Goal: Information Seeking & Learning: Learn about a topic

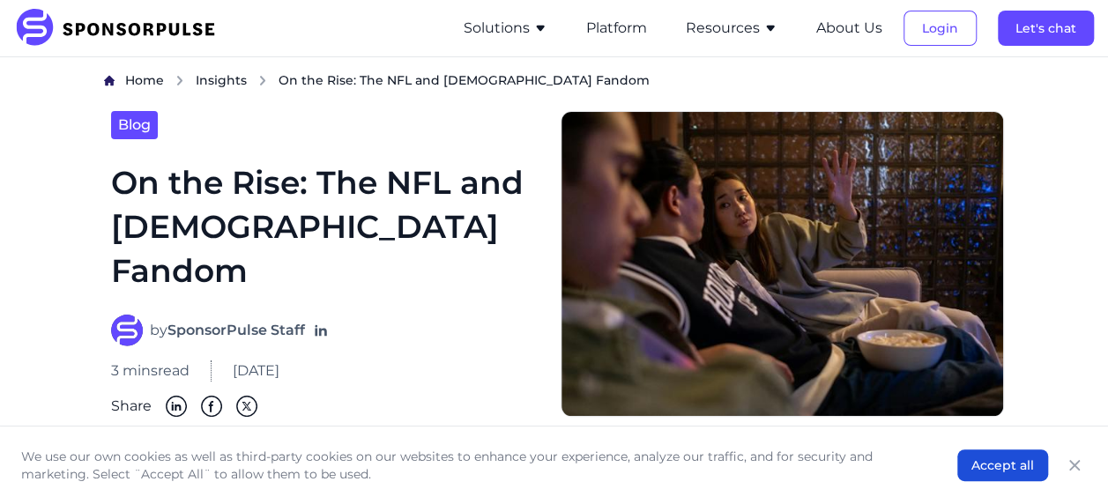
click at [281, 181] on h1 "On the Rise: The NFL and [DEMOGRAPHIC_DATA] Fandom" at bounding box center [325, 226] width 428 height 133
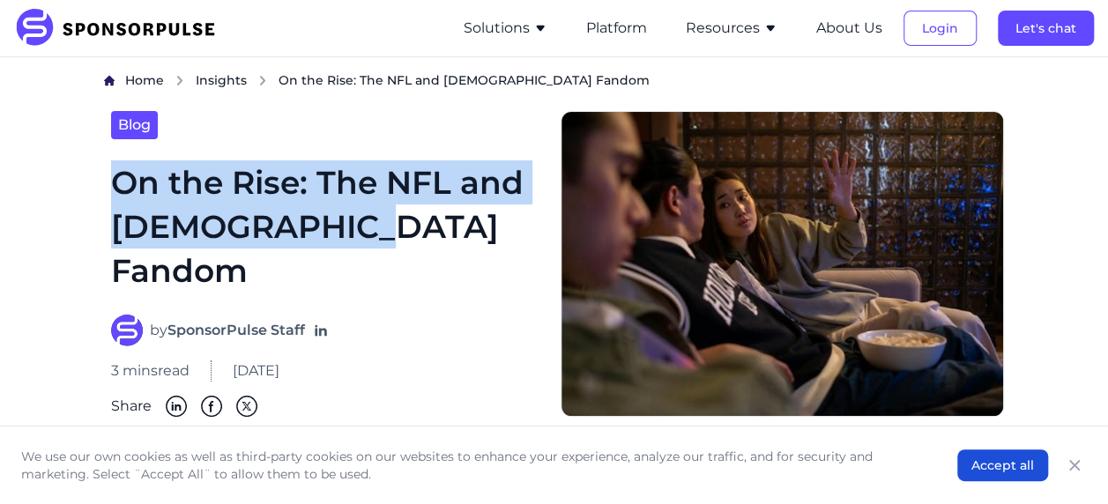
copy h1 "On the Rise: The NFL and [DEMOGRAPHIC_DATA] Fandom"
drag, startPoint x: 124, startPoint y: 177, endPoint x: 429, endPoint y: 221, distance: 308.2
click at [429, 221] on div "Blog On the Rise: The NFL and [DEMOGRAPHIC_DATA] Fandom by SponsorPulse Staff 3…" at bounding box center [325, 264] width 443 height 306
click at [339, 247] on h1 "On the Rise: The NFL and [DEMOGRAPHIC_DATA] Fandom" at bounding box center [325, 226] width 428 height 133
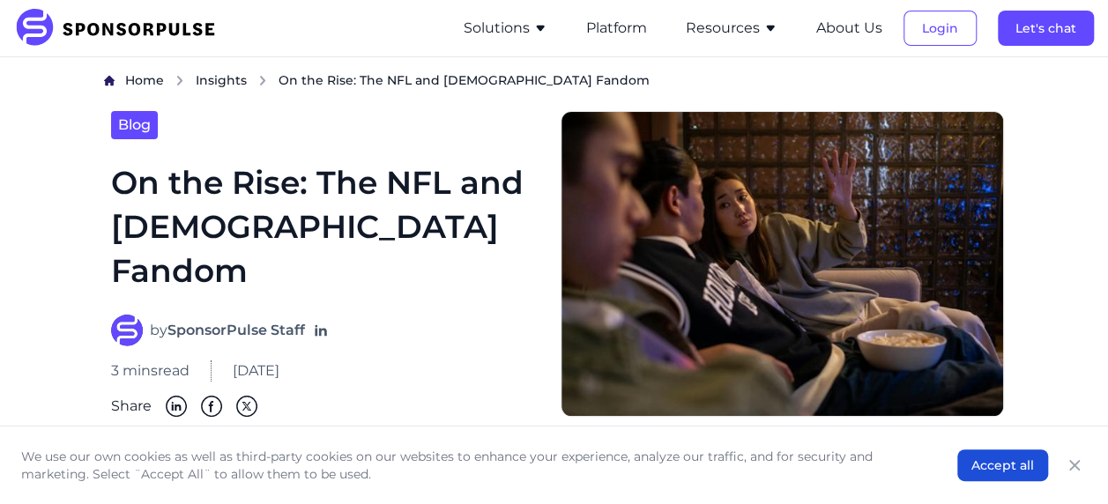
click at [414, 259] on h1 "On the Rise: The NFL and [DEMOGRAPHIC_DATA] Fandom" at bounding box center [325, 226] width 428 height 133
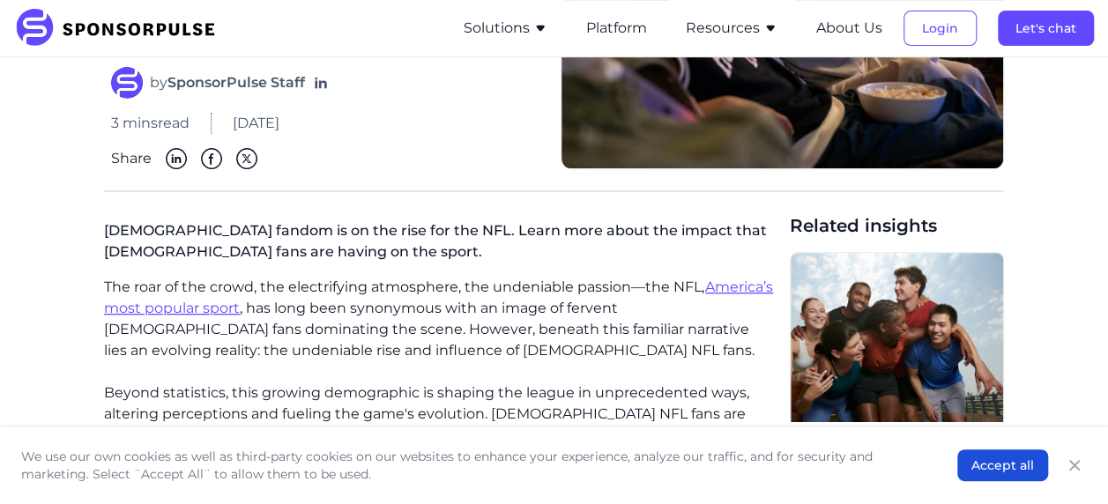
scroll to position [264, 0]
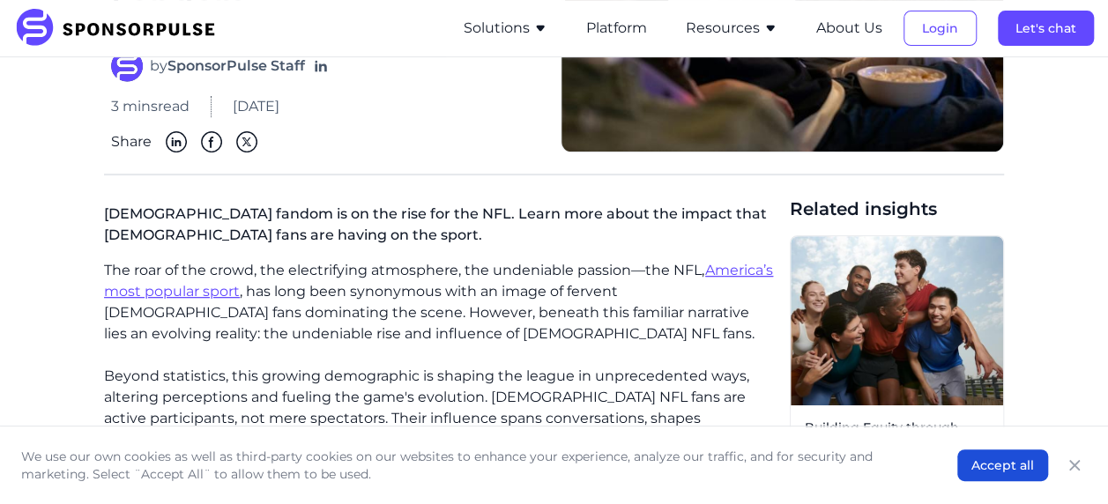
click at [222, 203] on p "[DEMOGRAPHIC_DATA] fandom is on the rise for the NFL. Learn more about the impa…" at bounding box center [440, 228] width 672 height 63
click at [348, 224] on p "[DEMOGRAPHIC_DATA] fandom is on the rise for the NFL. Learn more about the impa…" at bounding box center [440, 228] width 672 height 63
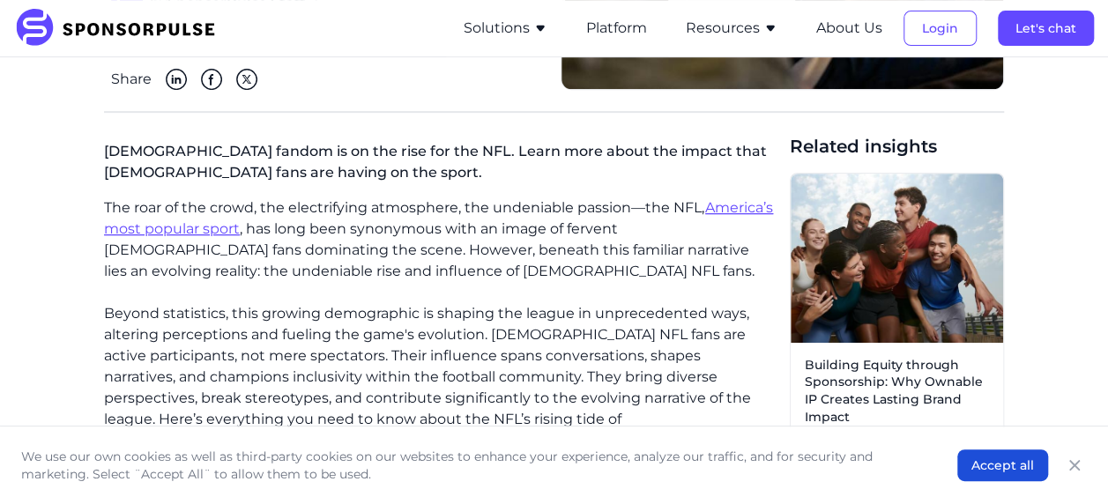
scroll to position [353, 0]
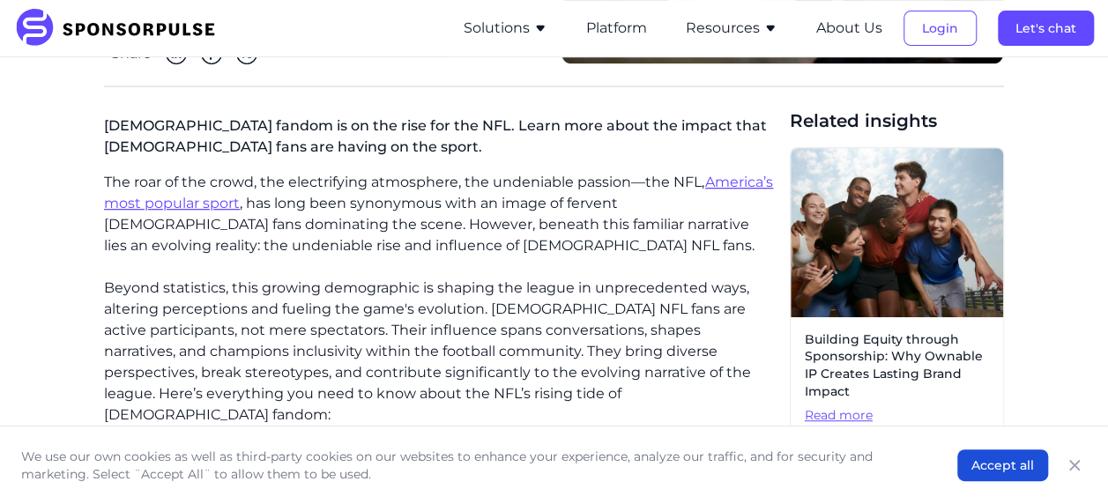
click at [134, 303] on p "Beyond statistics, this growing demographic is shaping the league in unpreceden…" at bounding box center [440, 352] width 672 height 148
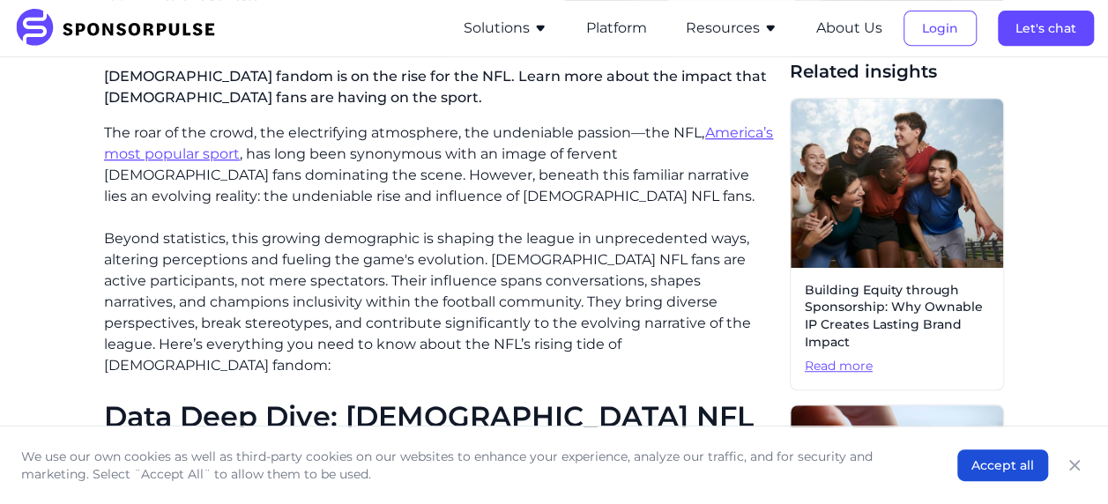
scroll to position [441, 0]
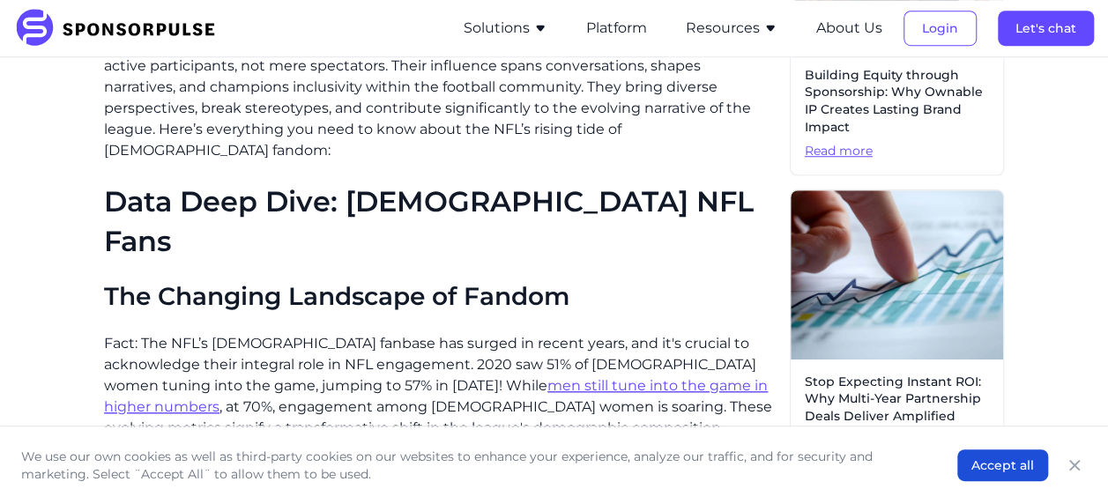
click at [301, 282] on h2 "The Changing Landscape of Fandom" at bounding box center [440, 297] width 672 height 30
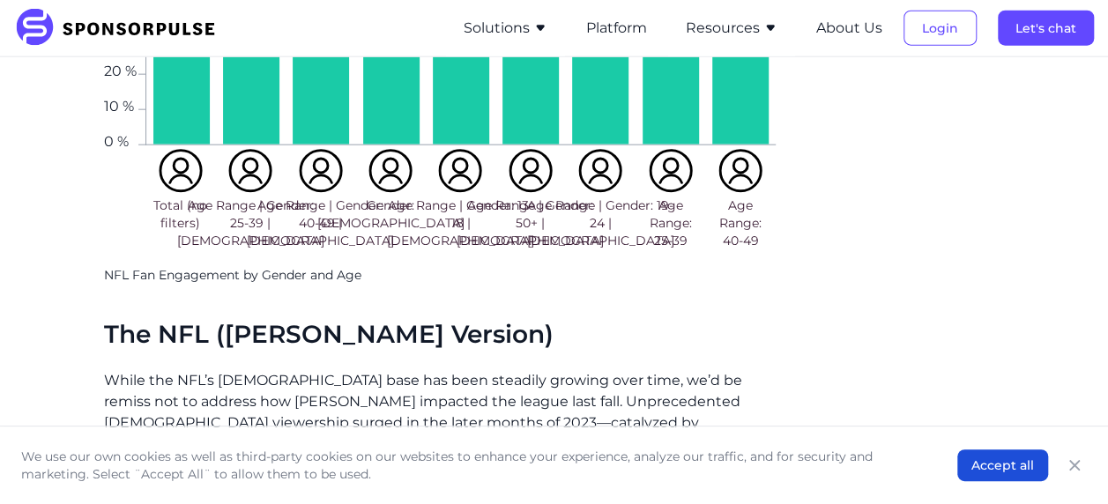
scroll to position [2204, 0]
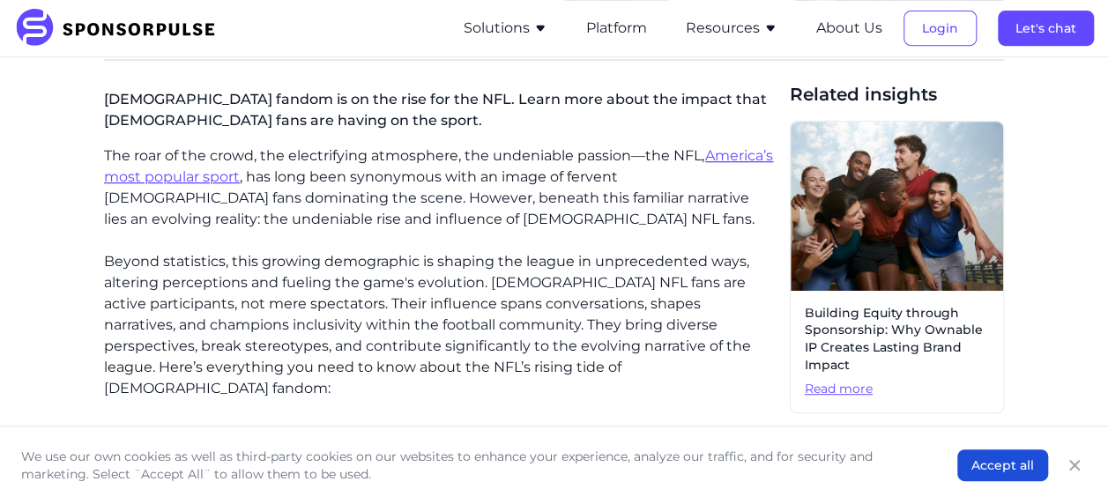
scroll to position [353, 0]
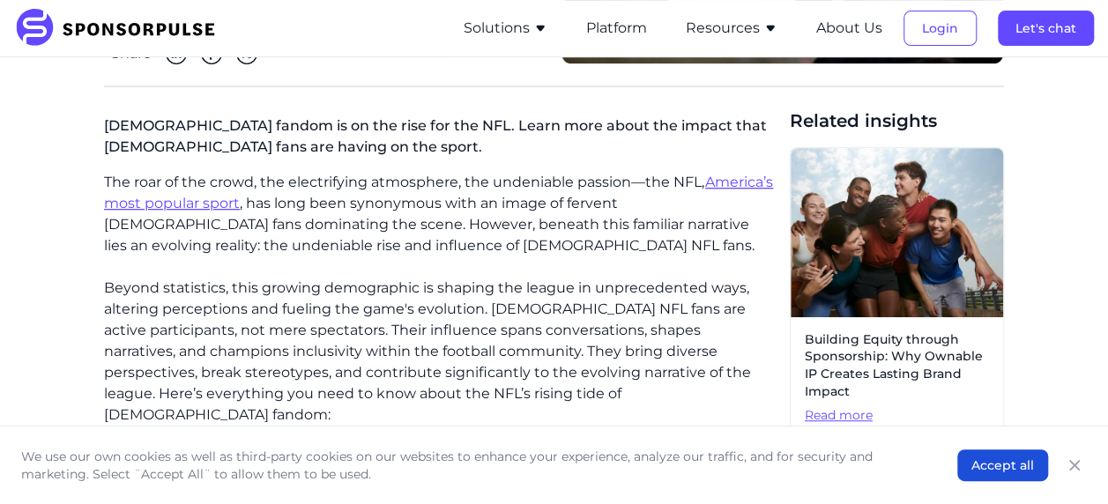
click at [261, 214] on p "The roar of the crowd, the electrifying atmosphere, the undeniable passion—the …" at bounding box center [440, 214] width 672 height 85
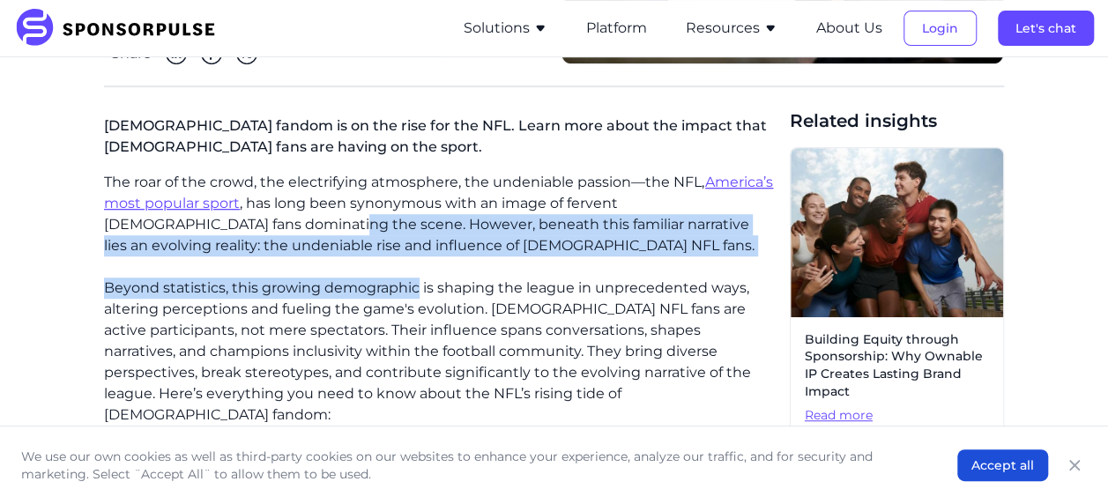
copy div "However, beneath this familiar narrative lies an evolving reality: the undeniab…"
drag, startPoint x: 266, startPoint y: 214, endPoint x: 421, endPoint y: 268, distance: 164.2
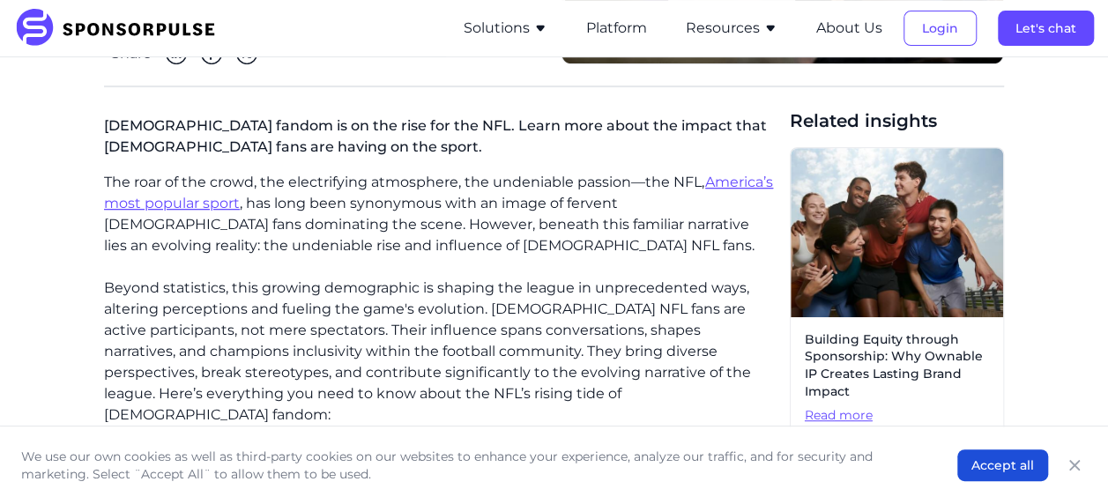
scroll to position [441, 0]
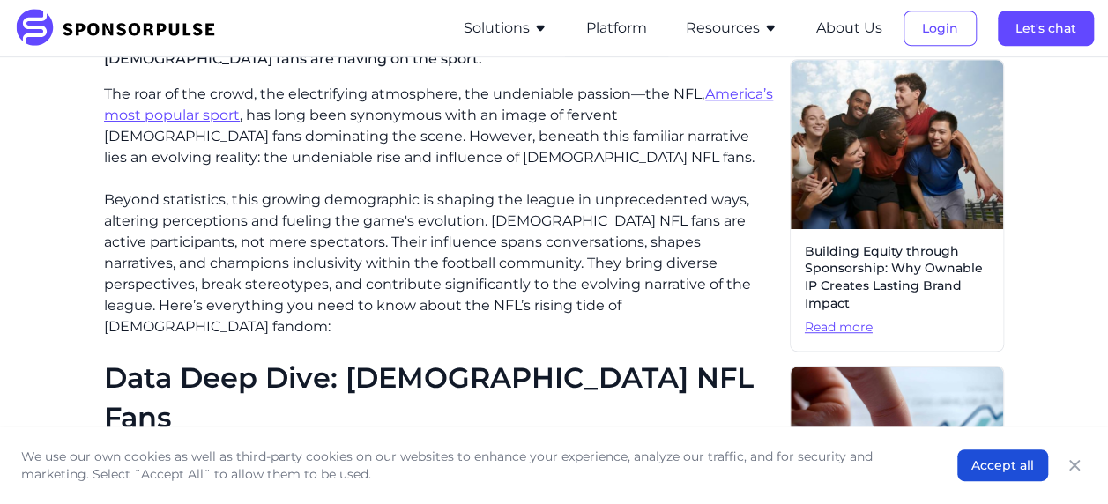
click at [507, 138] on p "The roar of the crowd, the electrifying atmosphere, the undeniable passion—the …" at bounding box center [440, 126] width 672 height 85
copy p "narrative lie"
click at [564, 130] on p "The roar of the crowd, the electrifying atmosphere, the undeniable passion—the …" at bounding box center [440, 126] width 672 height 85
click at [543, 190] on p "Beyond statistics, this growing demographic is shaping the league in unpreceden…" at bounding box center [440, 264] width 672 height 148
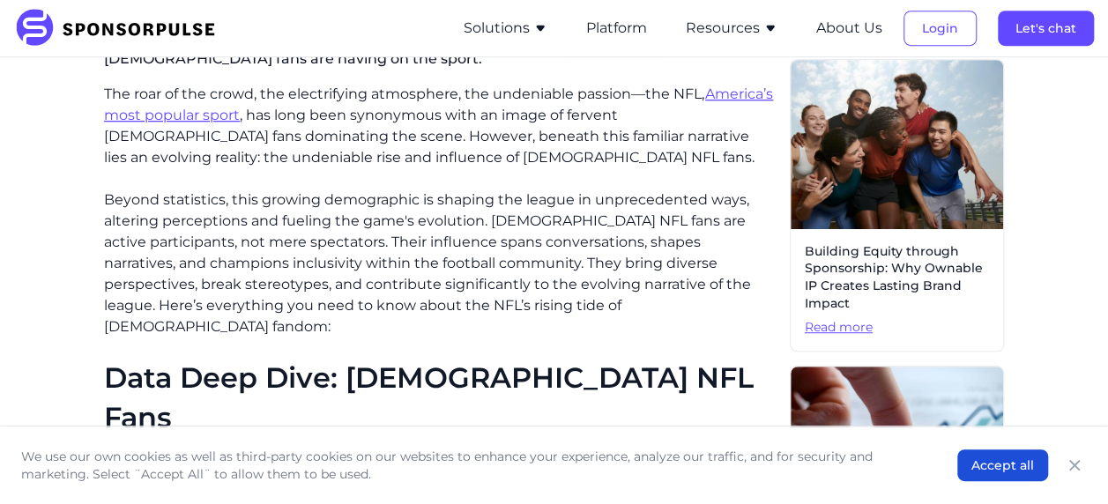
click at [451, 148] on p "The roar of the crowd, the electrifying atmosphere, the undeniable passion—the …" at bounding box center [440, 126] width 672 height 85
copy p "Beyond statistics, thi"
drag, startPoint x: 167, startPoint y: 189, endPoint x: 249, endPoint y: 189, distance: 82.0
click at [194, 238] on p "Beyond statistics, this growing demographic is shaping the league in unpreceden…" at bounding box center [440, 264] width 672 height 148
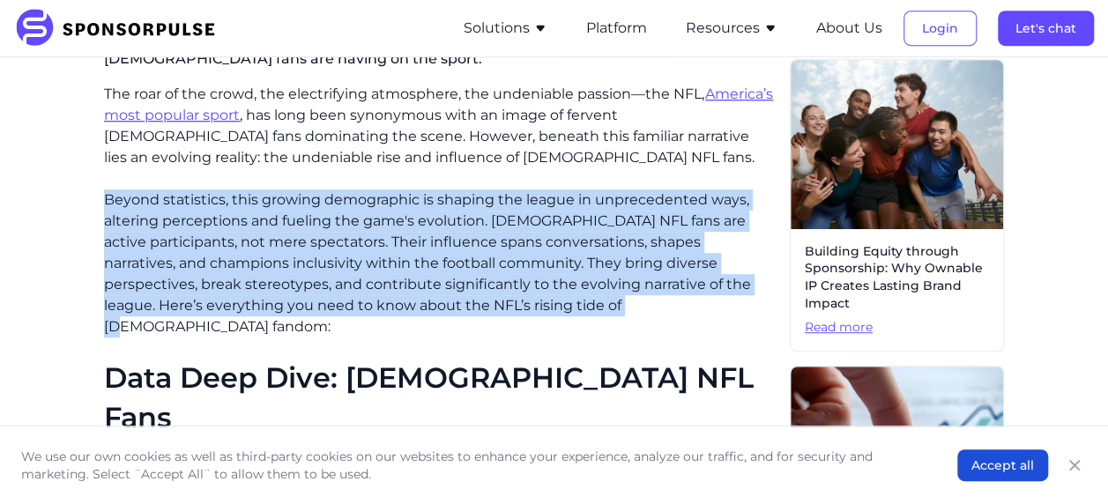
copy p "Beyond statistics, this growing demographic is shaping the league in unpreceden…"
drag, startPoint x: 102, startPoint y: 190, endPoint x: 531, endPoint y: 302, distance: 443.0
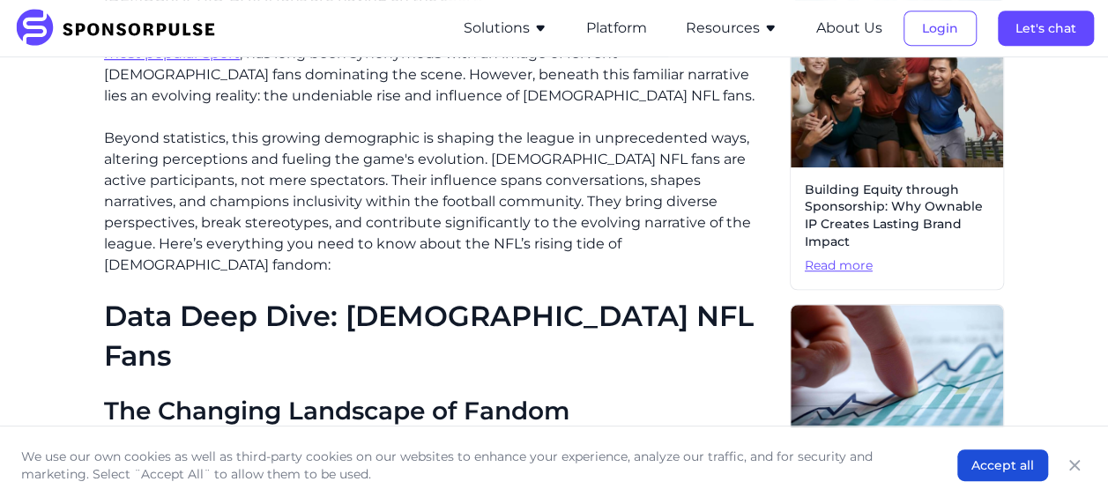
scroll to position [529, 0]
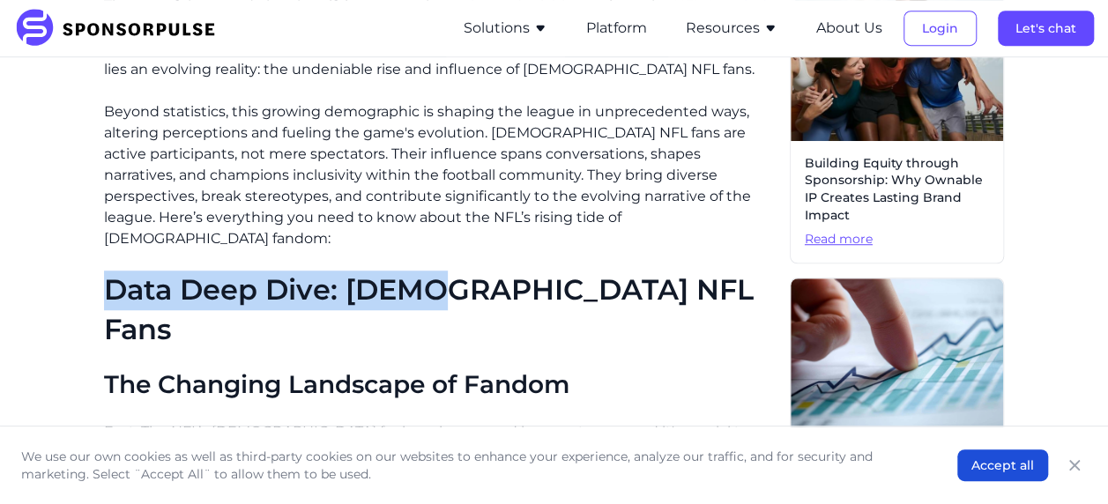
copy h1 "Data Deep Dive: Femal"
drag, startPoint x: 93, startPoint y: 242, endPoint x: 441, endPoint y: 256, distance: 347.6
click at [337, 370] on h2 "The Changing Landscape of Fandom" at bounding box center [440, 385] width 672 height 30
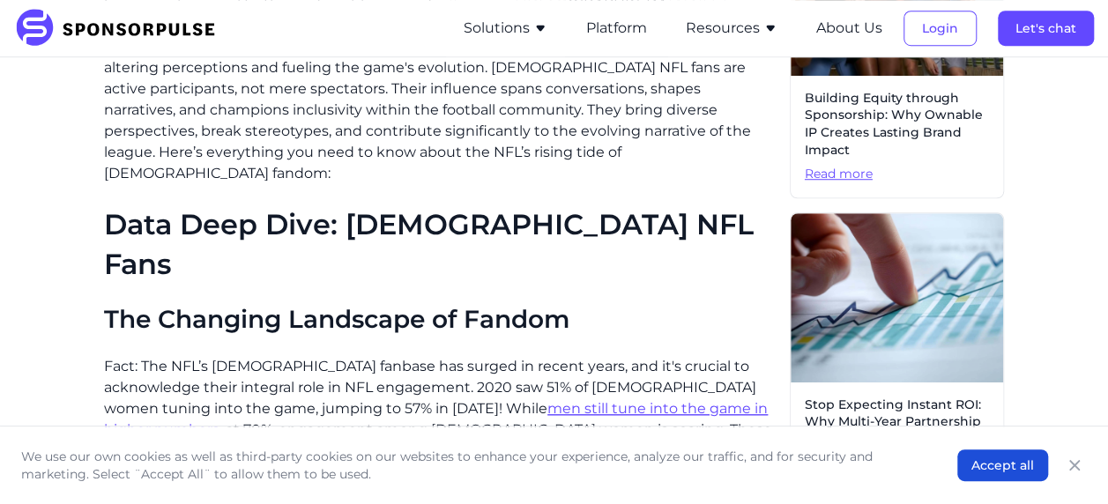
scroll to position [705, 0]
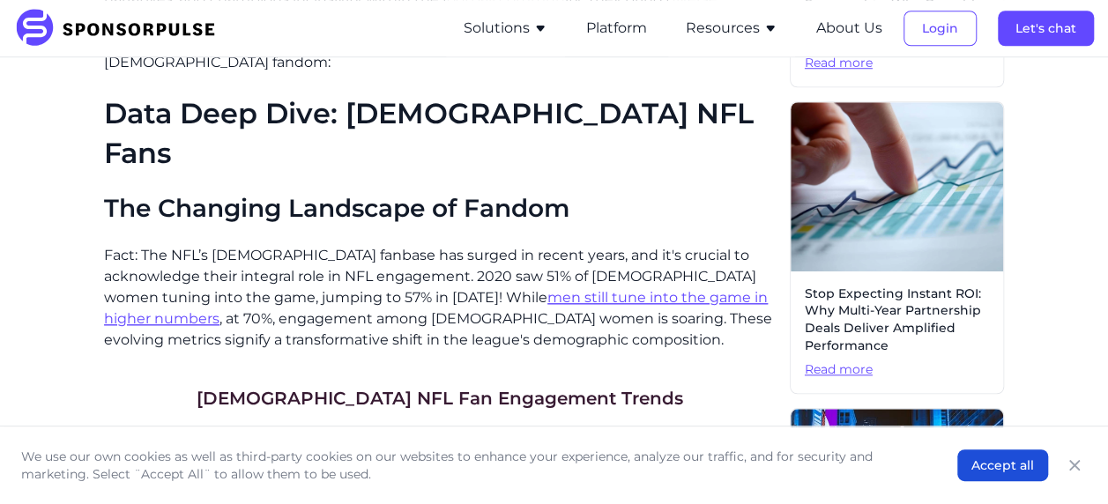
click at [201, 264] on p "Fact: The NFL’s [DEMOGRAPHIC_DATA] fanbase has surged in recent years, and it's…" at bounding box center [440, 298] width 672 height 106
click at [162, 247] on p "Fact: The NFL’s [DEMOGRAPHIC_DATA] fanbase has surged in recent years, and it's…" at bounding box center [440, 298] width 672 height 106
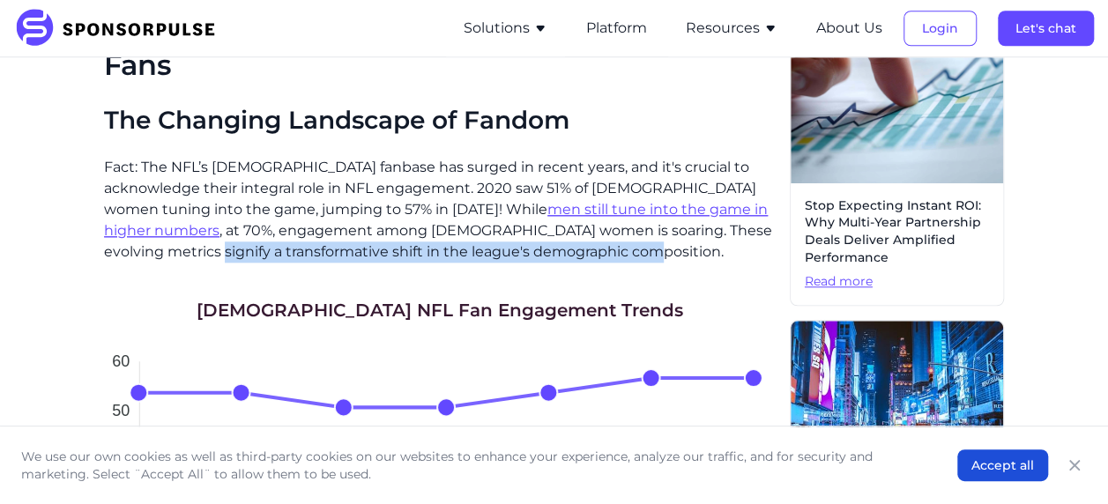
copy p "transformative shift in the league's demographic composition."
drag, startPoint x: 180, startPoint y: 178, endPoint x: 559, endPoint y: 179, distance: 379.1
drag, startPoint x: 156, startPoint y: 125, endPoint x: 145, endPoint y: 141, distance: 19.6
click at [156, 157] on p "Fact: The NFL’s [DEMOGRAPHIC_DATA] fanbase has surged in recent years, and it's…" at bounding box center [440, 210] width 672 height 106
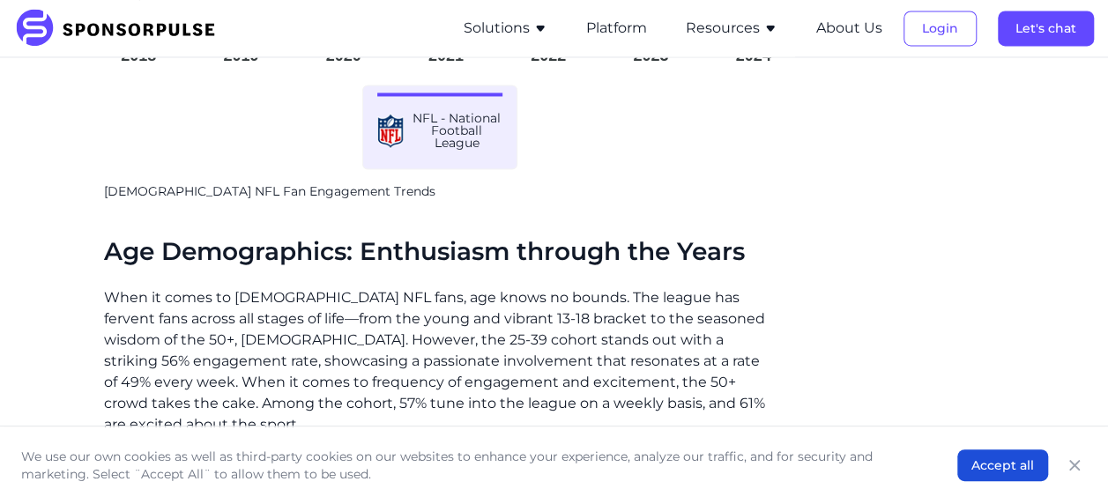
scroll to position [1499, 0]
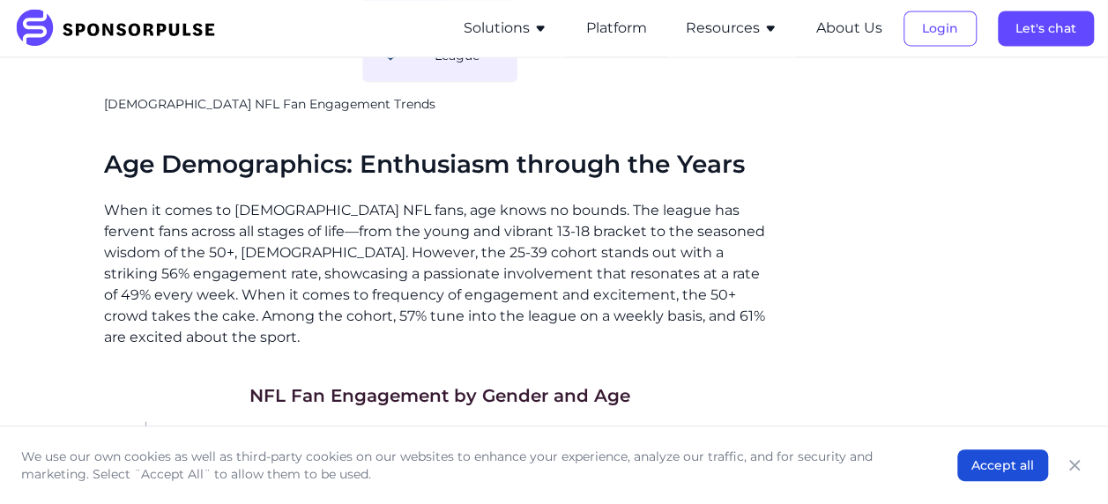
click at [517, 199] on p "When it comes to [DEMOGRAPHIC_DATA] NFL fans, age knows no bounds. The league h…" at bounding box center [440, 273] width 672 height 148
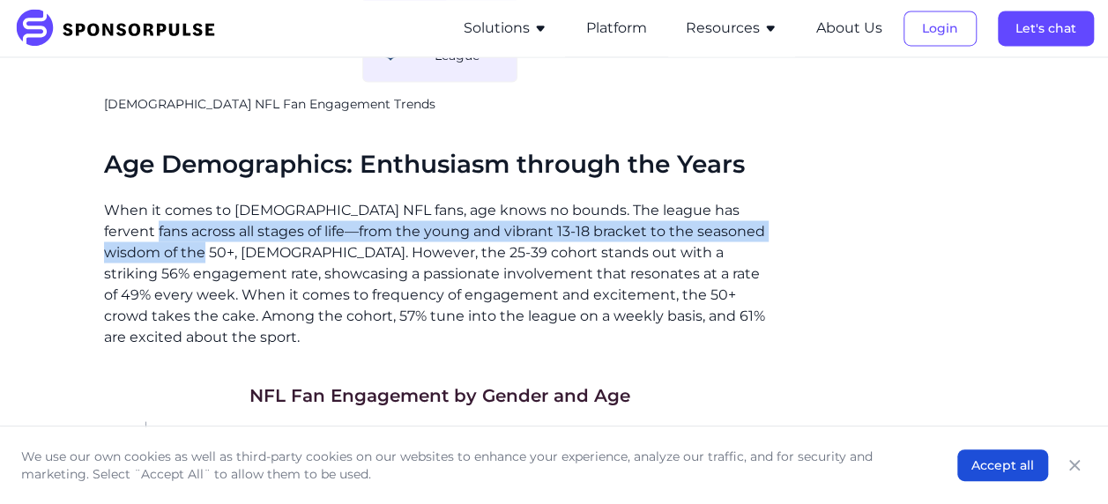
copy p "all stages of life—from the young and vibrant 13-18 bracket to the seasoned wis…"
drag, startPoint x: 104, startPoint y: 160, endPoint x: 154, endPoint y: 175, distance: 52.2
click at [154, 175] on div "Home Insights On the Rise: The NFL and [DEMOGRAPHIC_DATA] Fandom Blog On the Ri…" at bounding box center [554, 18] width 1080 height 2891
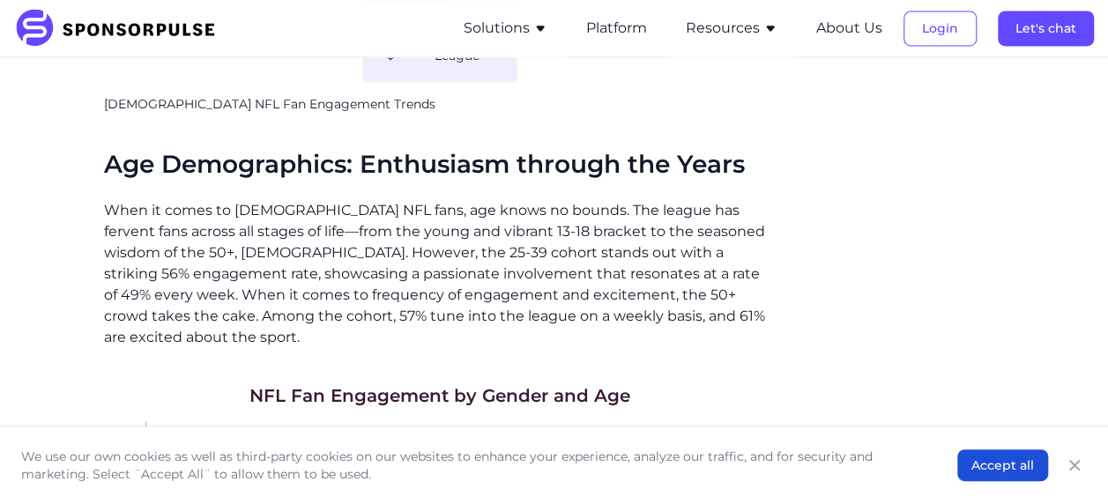
click at [86, 216] on div "Home Insights On the Rise: The NFL and [DEMOGRAPHIC_DATA] Fandom Blog On the Ri…" at bounding box center [554, 18] width 1080 height 2891
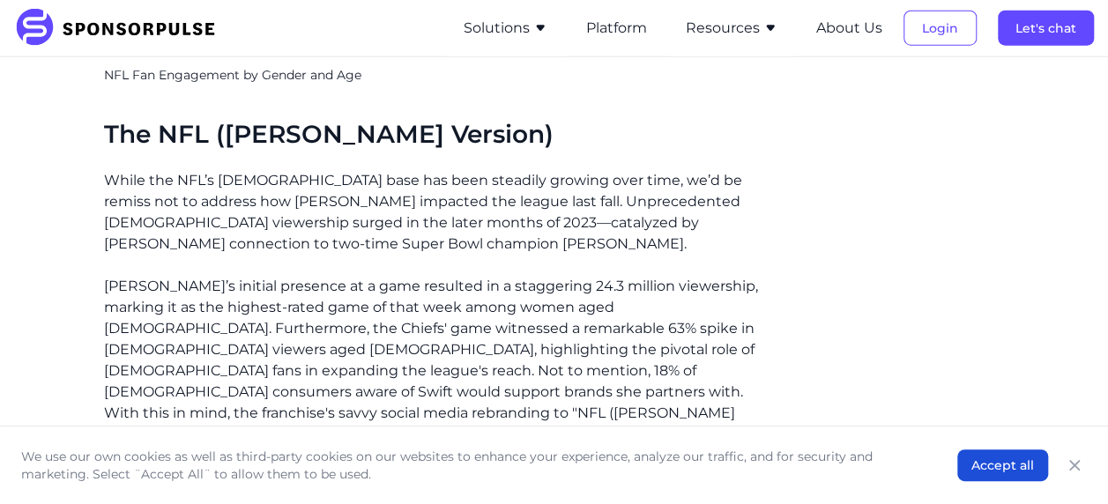
scroll to position [2380, 0]
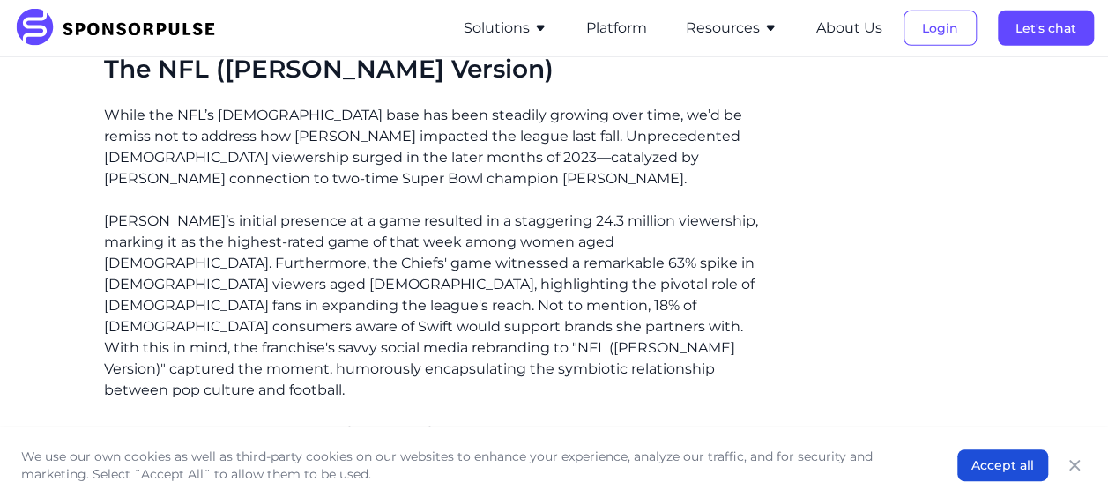
scroll to position [2292, 0]
